Goal: Task Accomplishment & Management: Use online tool/utility

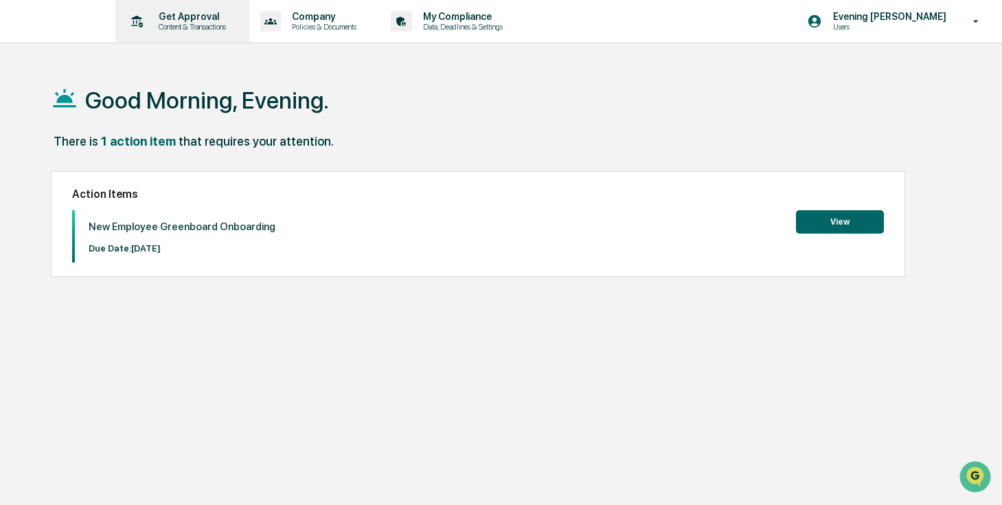
click at [203, 36] on div "Get Approval Content & Transactions" at bounding box center [181, 21] width 120 height 43
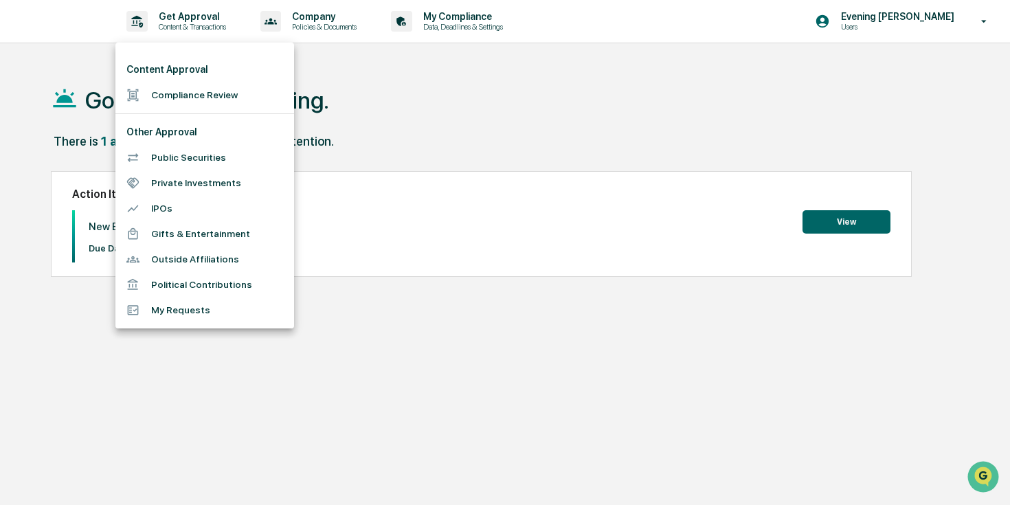
click at [193, 93] on li "Compliance Review" at bounding box center [204, 94] width 179 height 25
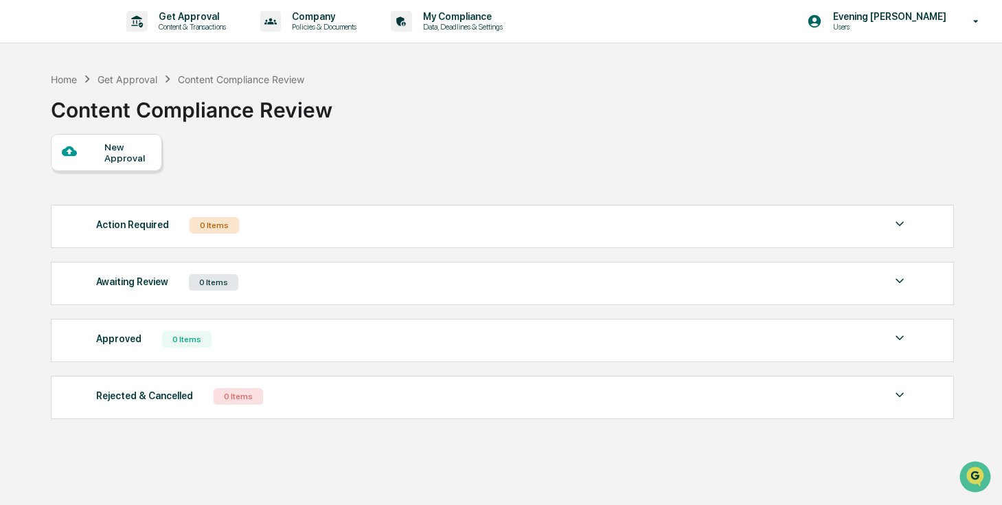
click at [71, 164] on div "New Approval" at bounding box center [106, 152] width 111 height 37
click at [131, 152] on div "New Approval" at bounding box center [127, 153] width 46 height 22
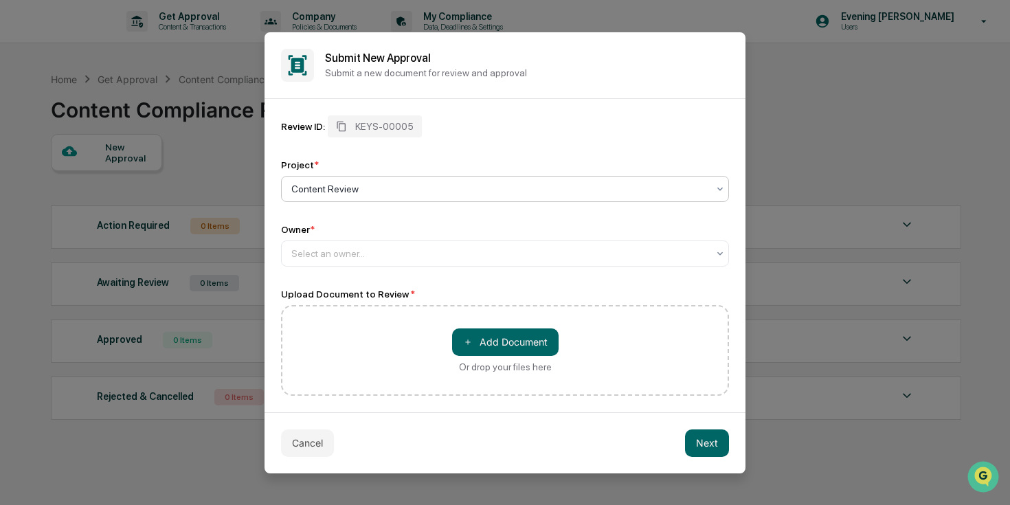
click at [392, 196] on div "Content Review" at bounding box center [499, 188] width 430 height 19
click at [392, 190] on div at bounding box center [499, 189] width 416 height 14
click at [376, 190] on div at bounding box center [499, 189] width 416 height 14
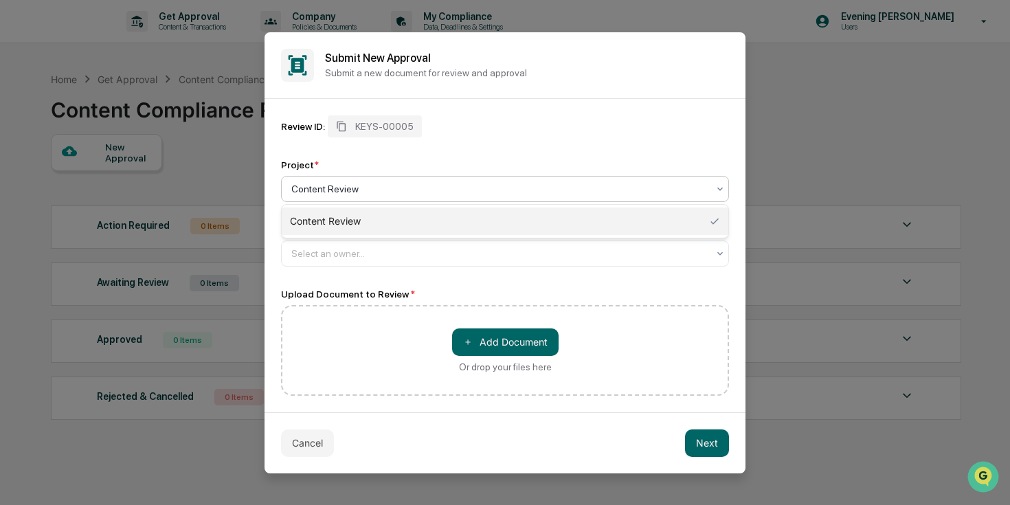
click at [353, 186] on div at bounding box center [499, 189] width 416 height 14
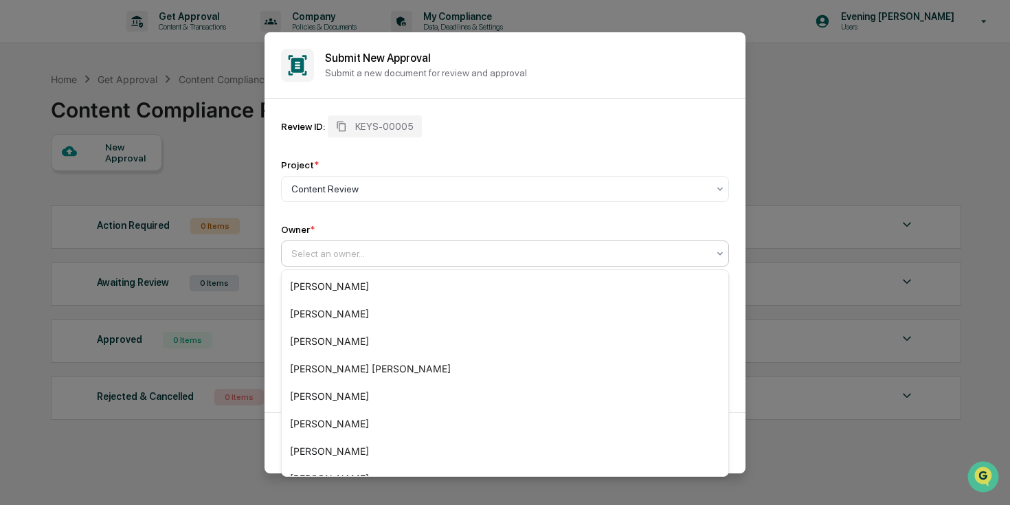
click at [330, 258] on div at bounding box center [499, 254] width 416 height 14
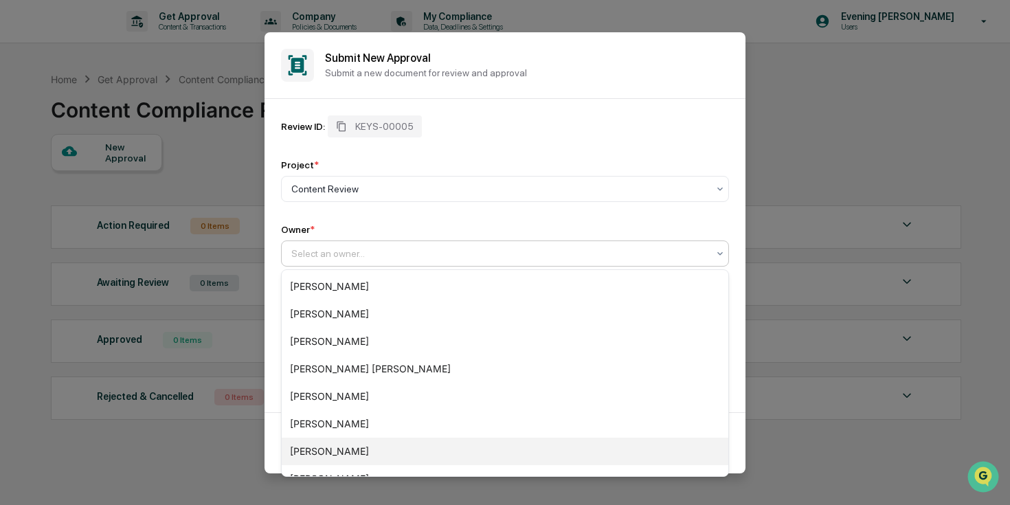
click at [347, 456] on div "[PERSON_NAME]" at bounding box center [505, 451] width 447 height 27
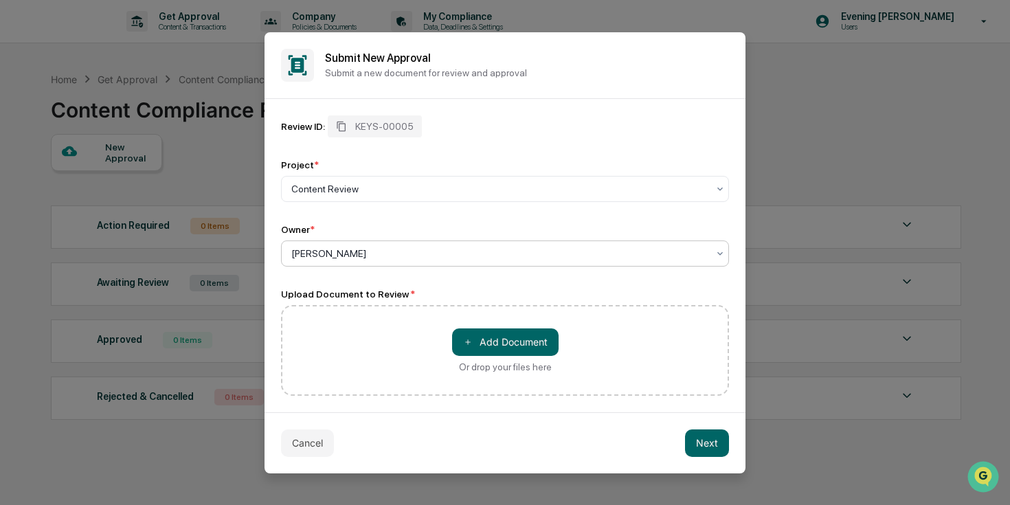
click at [374, 203] on div "Review ID: KEYS-00005 Project * Content Review Owner * option [PERSON_NAME], se…" at bounding box center [505, 190] width 448 height 151
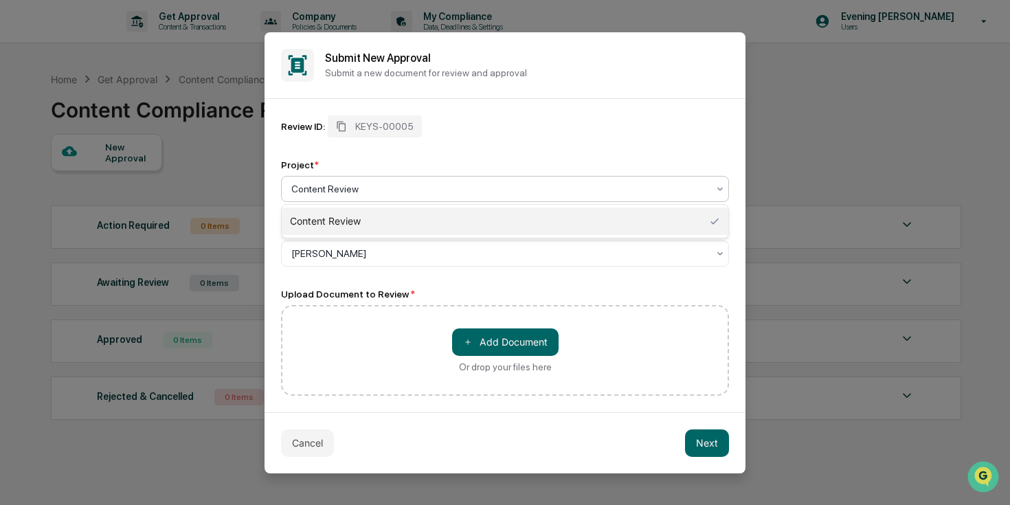
click at [377, 196] on div "Content Review" at bounding box center [499, 188] width 430 height 19
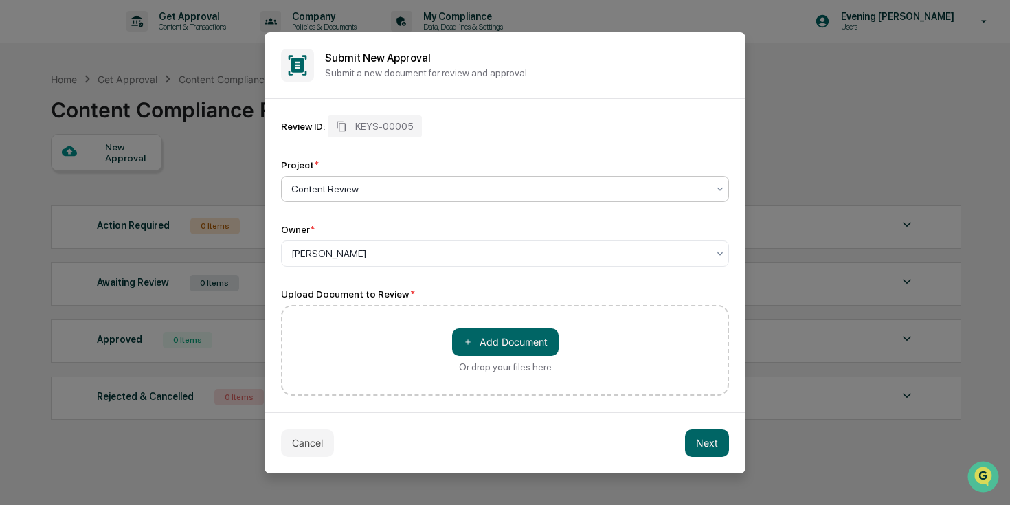
click at [377, 195] on div "Content Review" at bounding box center [499, 188] width 430 height 19
click at [378, 195] on div at bounding box center [499, 189] width 416 height 14
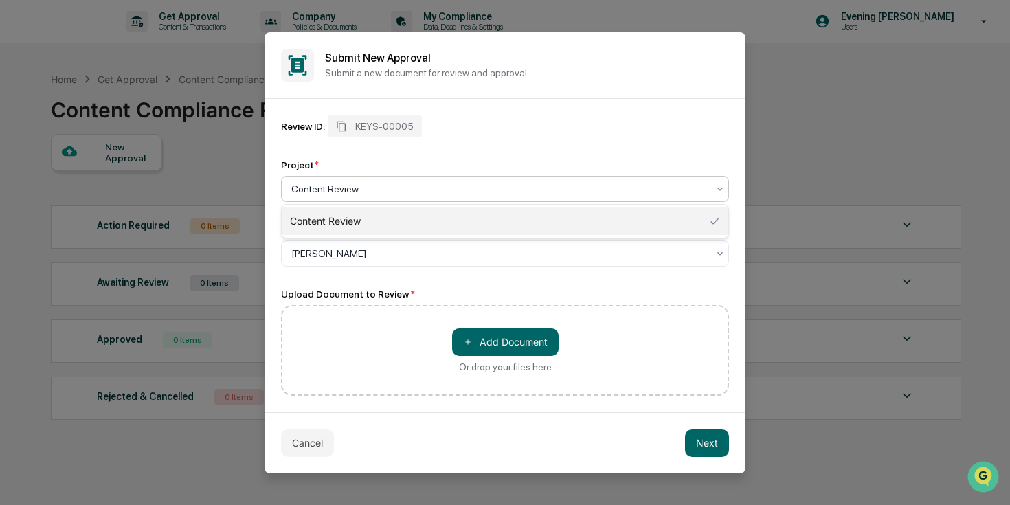
click at [378, 195] on div at bounding box center [499, 189] width 416 height 14
click at [357, 340] on div "＋ Add Document Or drop your files here" at bounding box center [505, 350] width 448 height 91
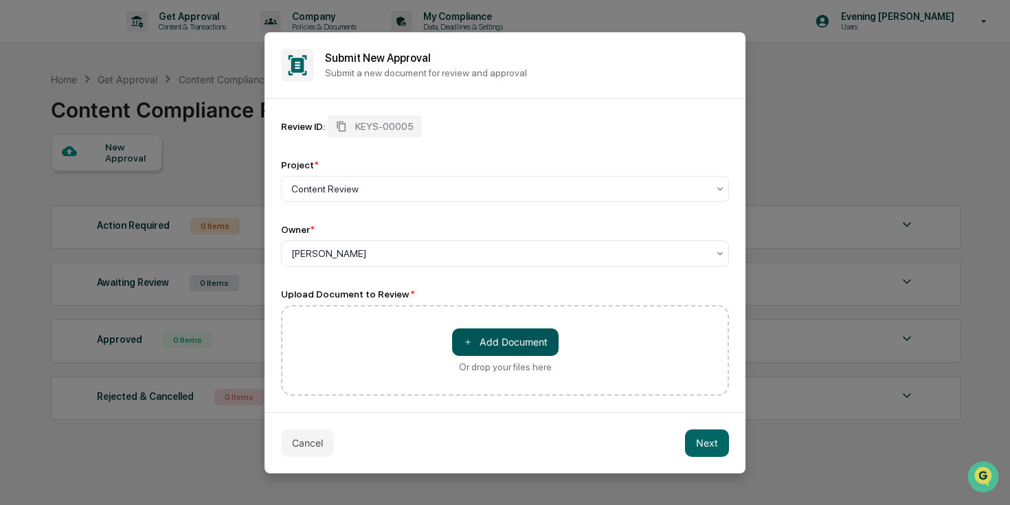
click at [505, 346] on button "＋ Add Document" at bounding box center [505, 341] width 106 height 27
